Goal: Find specific page/section: Find specific page/section

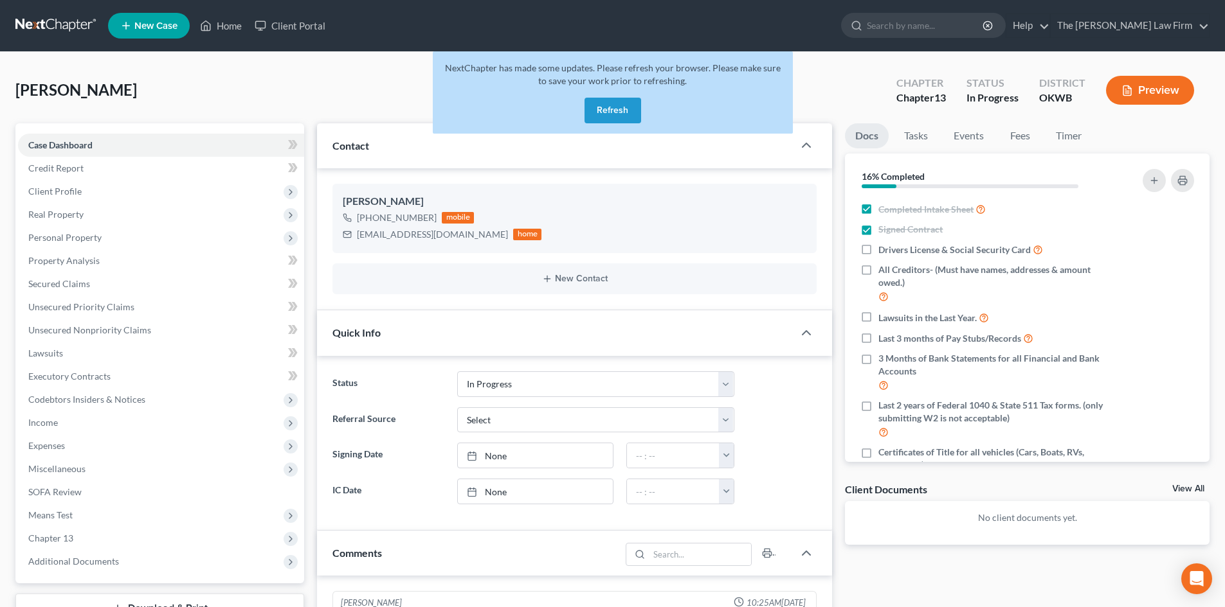
select select "4"
click at [611, 109] on button "Refresh" at bounding box center [612, 111] width 57 height 26
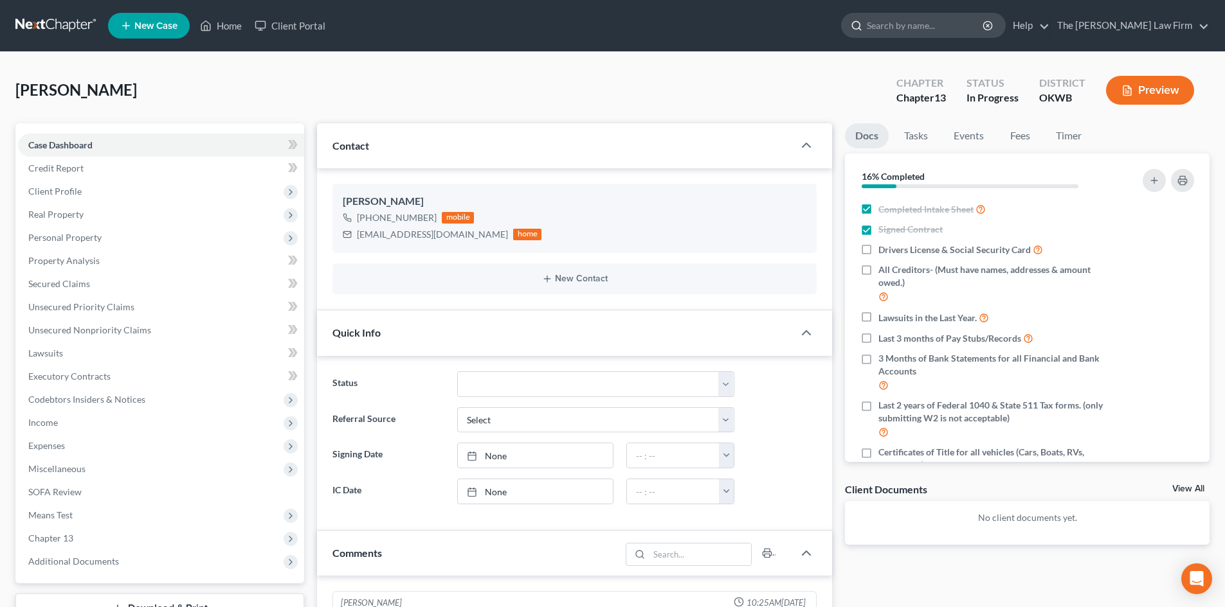
scroll to position [98, 0]
click at [939, 23] on input "search" at bounding box center [925, 25] width 118 height 24
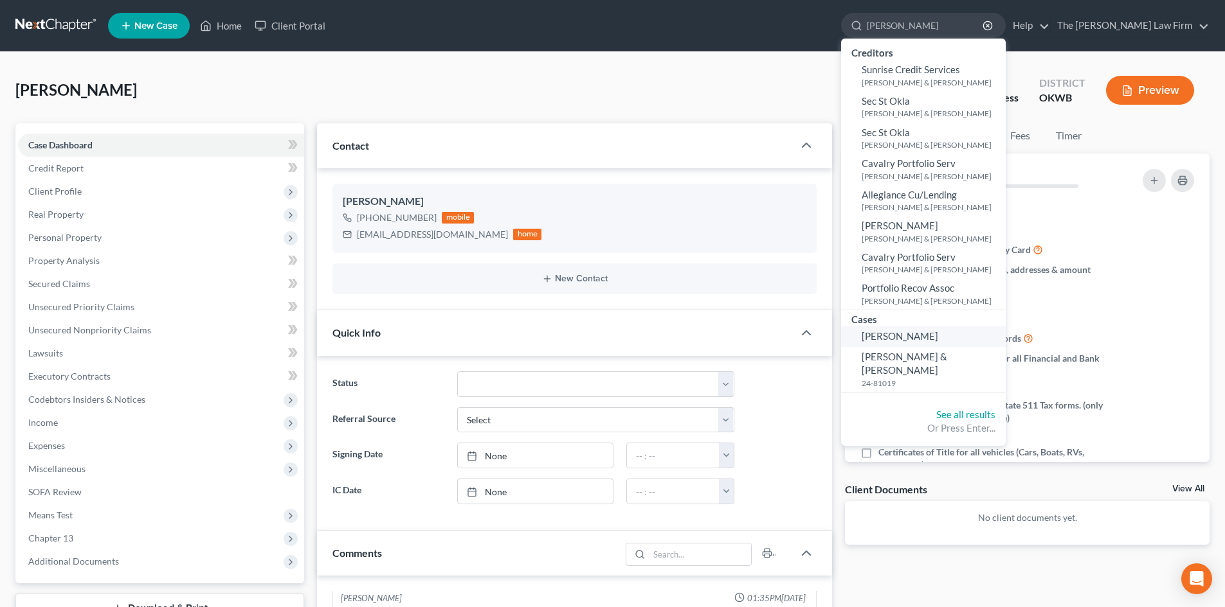
type input "brummett"
click at [938, 331] on span "Brummett, John" at bounding box center [899, 336] width 76 height 12
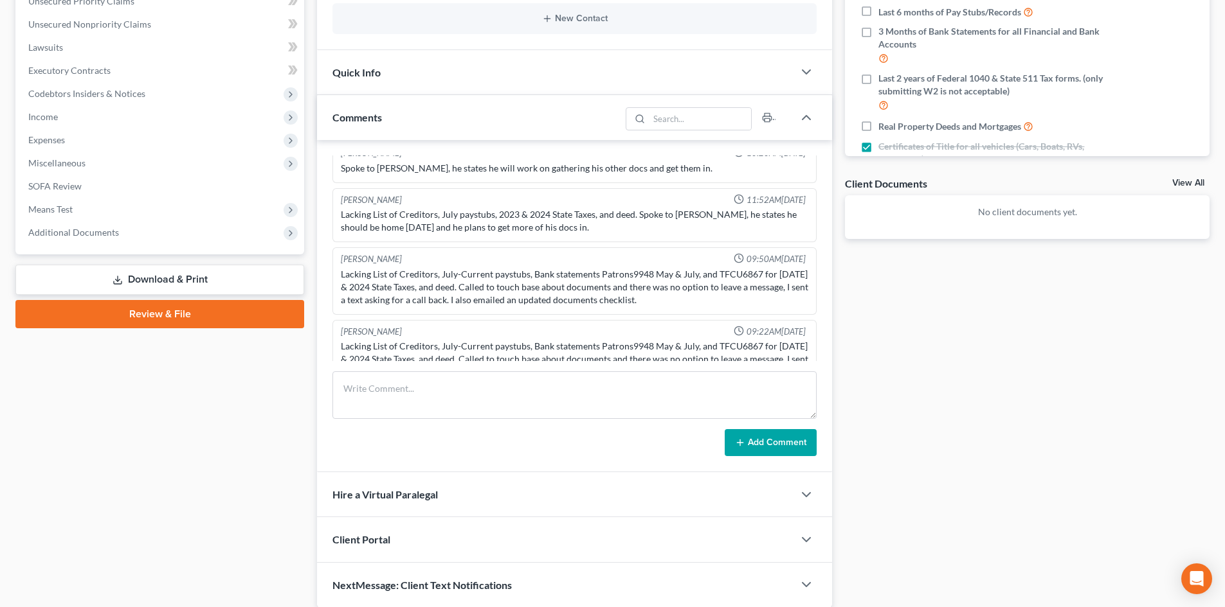
scroll to position [355, 0]
